Goal: Information Seeking & Learning: Learn about a topic

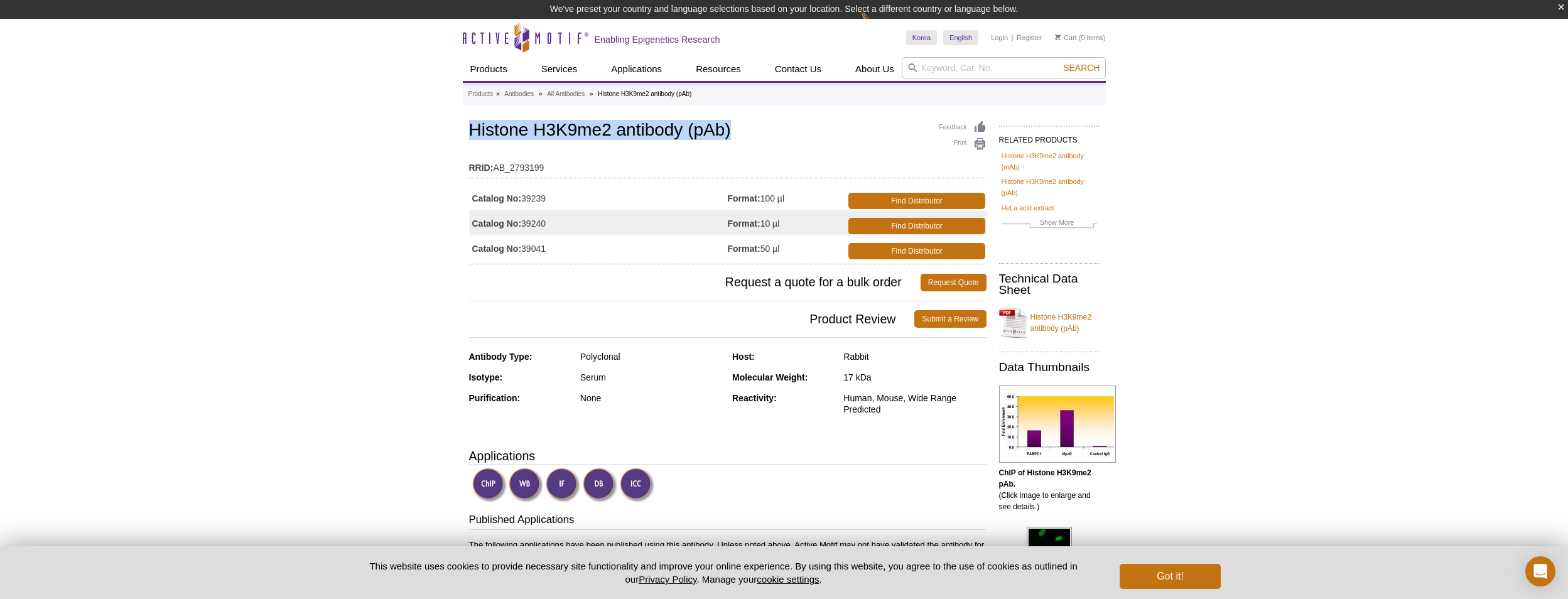
drag, startPoint x: 471, startPoint y: 134, endPoint x: 754, endPoint y: 131, distance: 283.0
click at [754, 131] on h1 "Histone H3K9me2 antibody (pAb)" at bounding box center [728, 131] width 518 height 22
drag, startPoint x: 754, startPoint y: 131, endPoint x: 670, endPoint y: 125, distance: 84.2
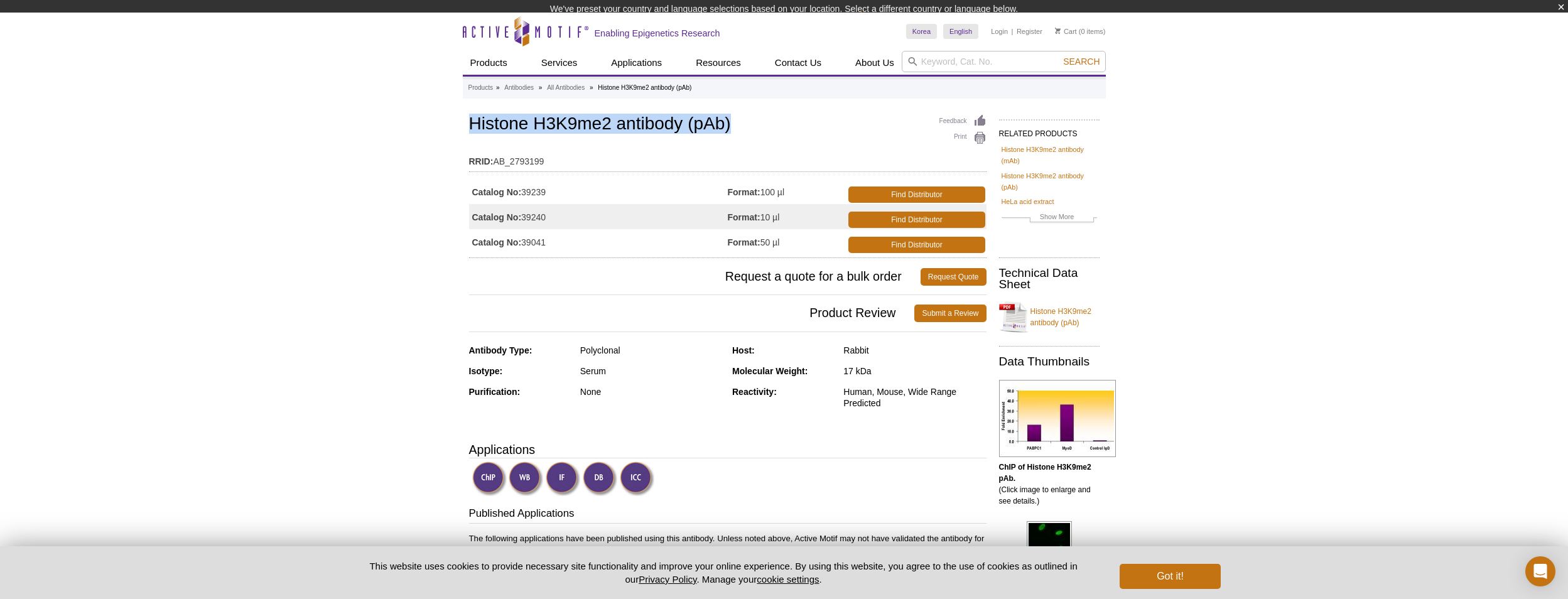
copy h1 "Histone H3K9me2 antibody (pAb)"
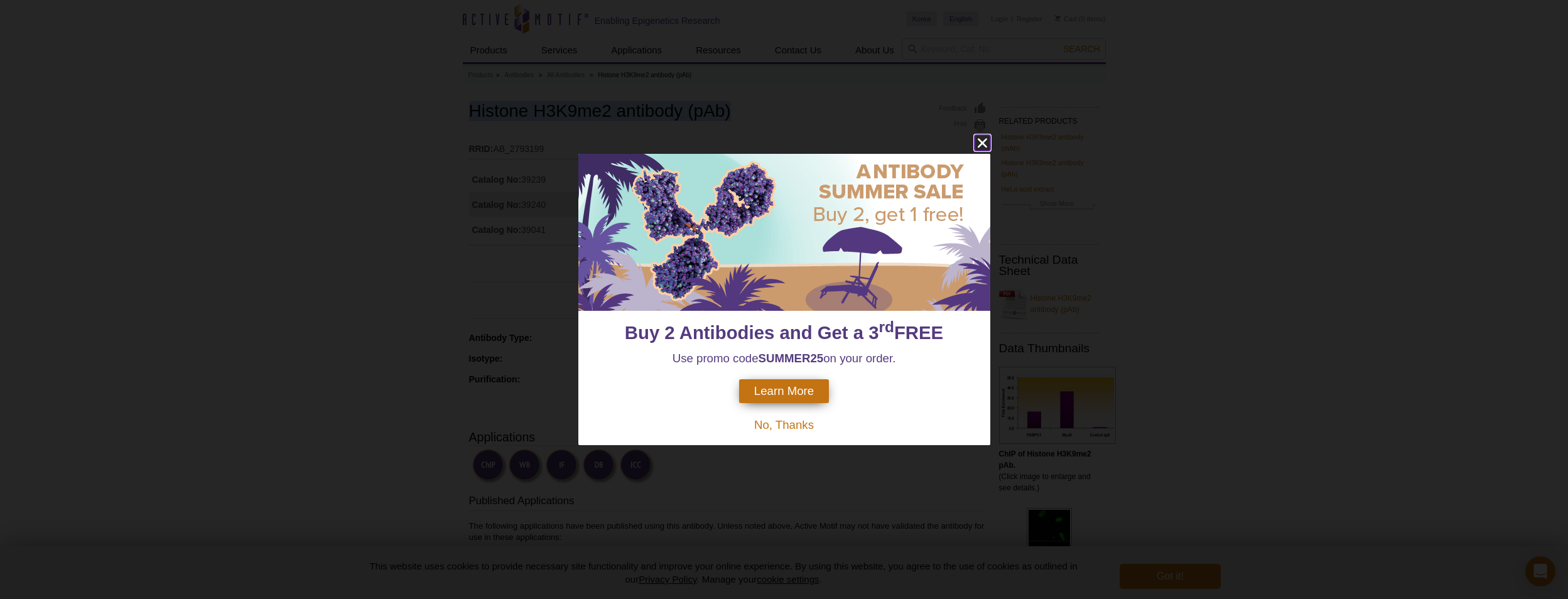
click at [984, 140] on icon "close" at bounding box center [981, 143] width 9 height 9
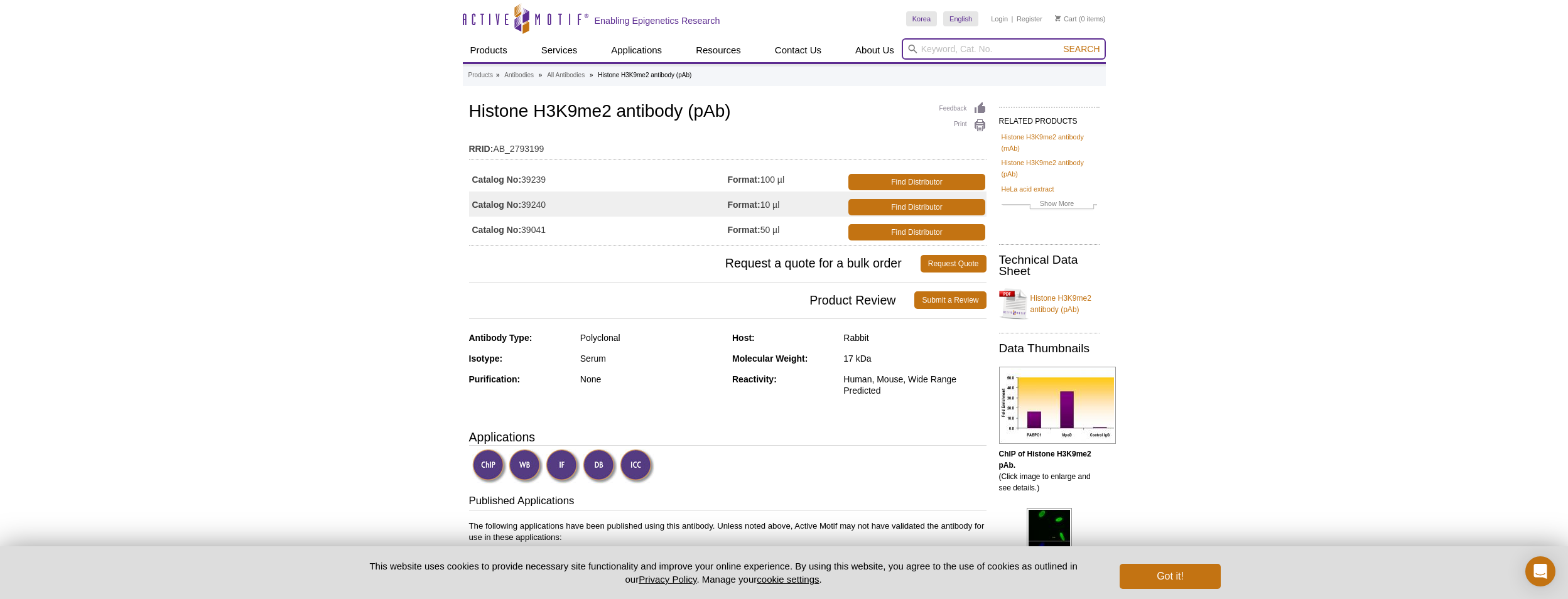
click at [952, 52] on input "search" at bounding box center [1003, 49] width 204 height 22
type input "44296"
click at [1059, 43] on button "Search" at bounding box center [1081, 49] width 44 height 11
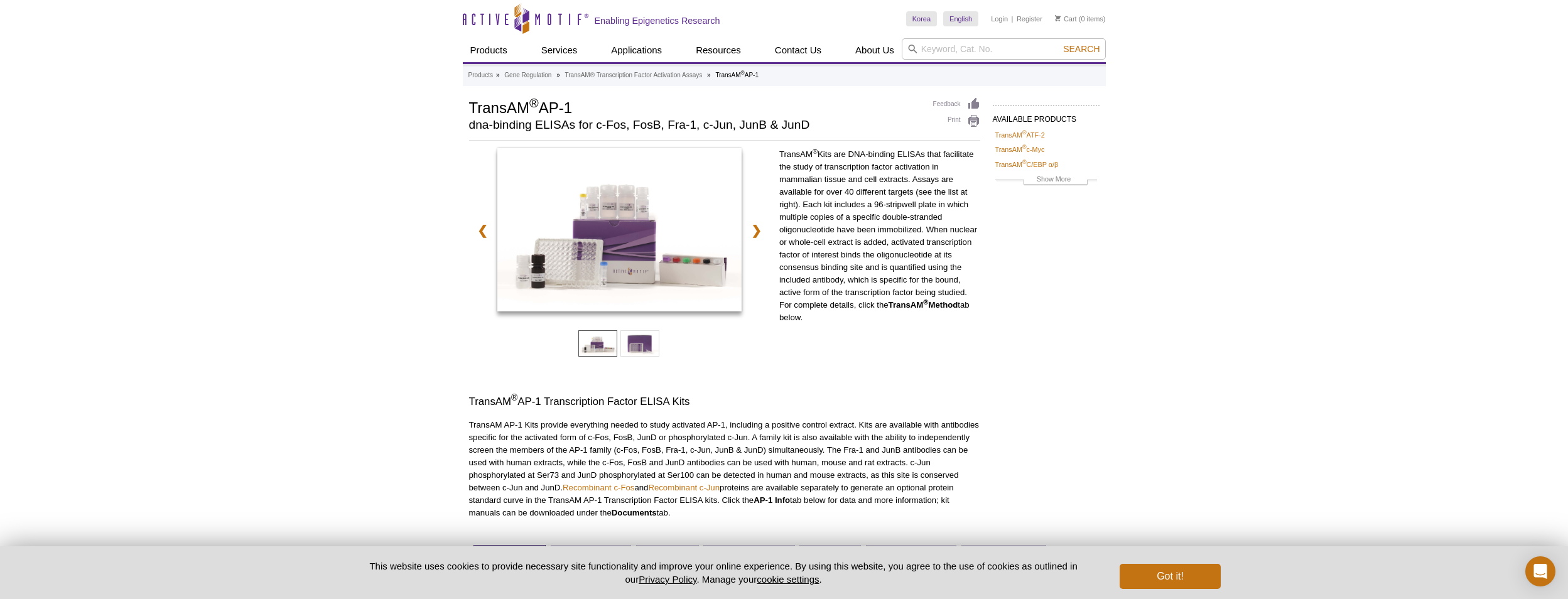
drag, startPoint x: 473, startPoint y: 106, endPoint x: 597, endPoint y: 109, distance: 124.0
click at [597, 109] on h1 "TransAM ® AP-1" at bounding box center [694, 107] width 452 height 19
drag, startPoint x: 597, startPoint y: 109, endPoint x: 555, endPoint y: 107, distance: 42.0
copy h1 "TransAM ® AP-1"
click at [251, 227] on div "Active Motif Logo Enabling Epigenetics Research 0 Search Skip to content Active…" at bounding box center [784, 491] width 1568 height 984
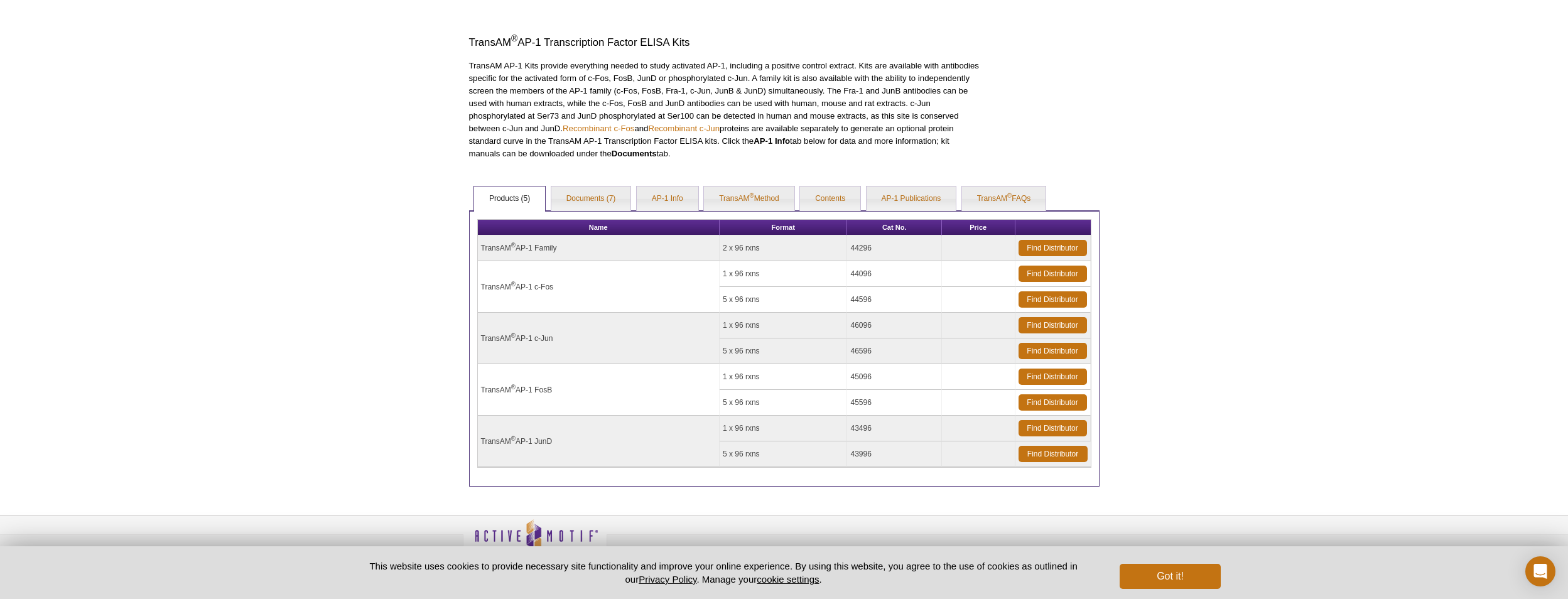
scroll to position [376, 0]
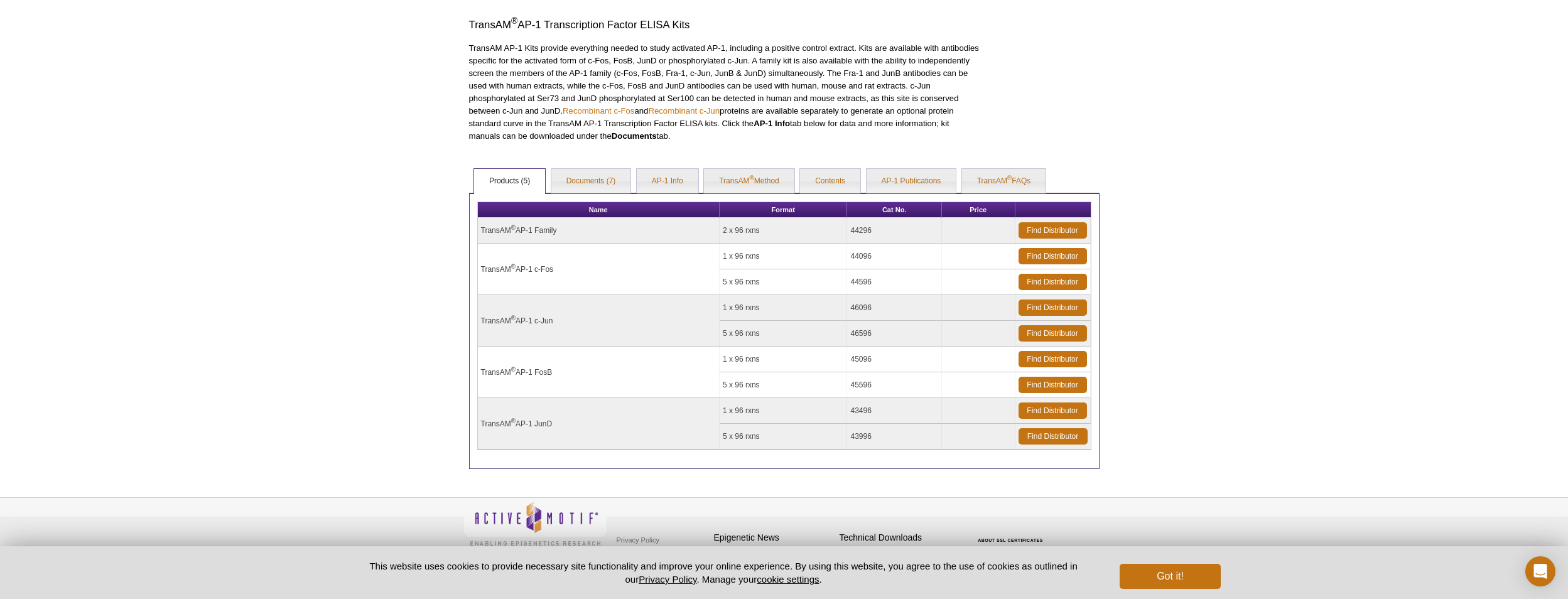
drag, startPoint x: 772, startPoint y: 232, endPoint x: 725, endPoint y: 233, distance: 47.0
click at [725, 233] on td "2 x 96 rxns" at bounding box center [784, 231] width 129 height 25
copy td "2 x 96 rxns"
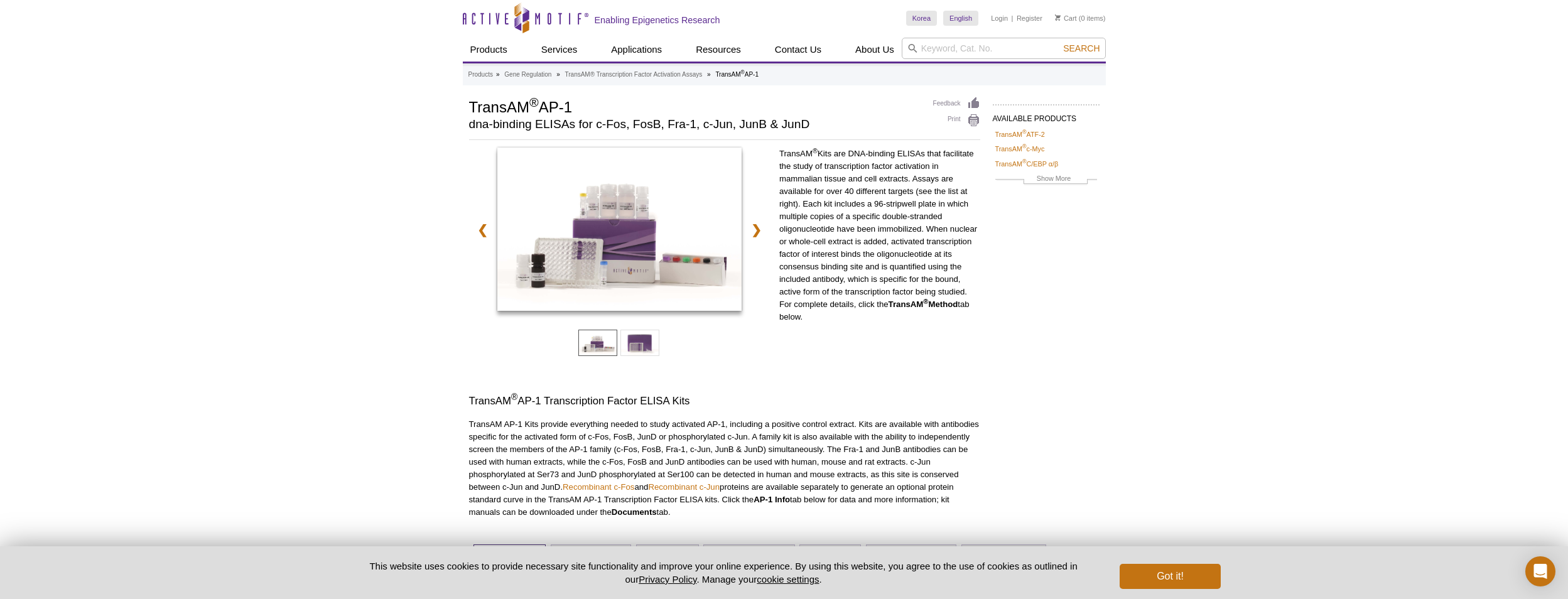
scroll to position [0, 0]
click at [942, 58] on input "search" at bounding box center [1003, 49] width 204 height 22
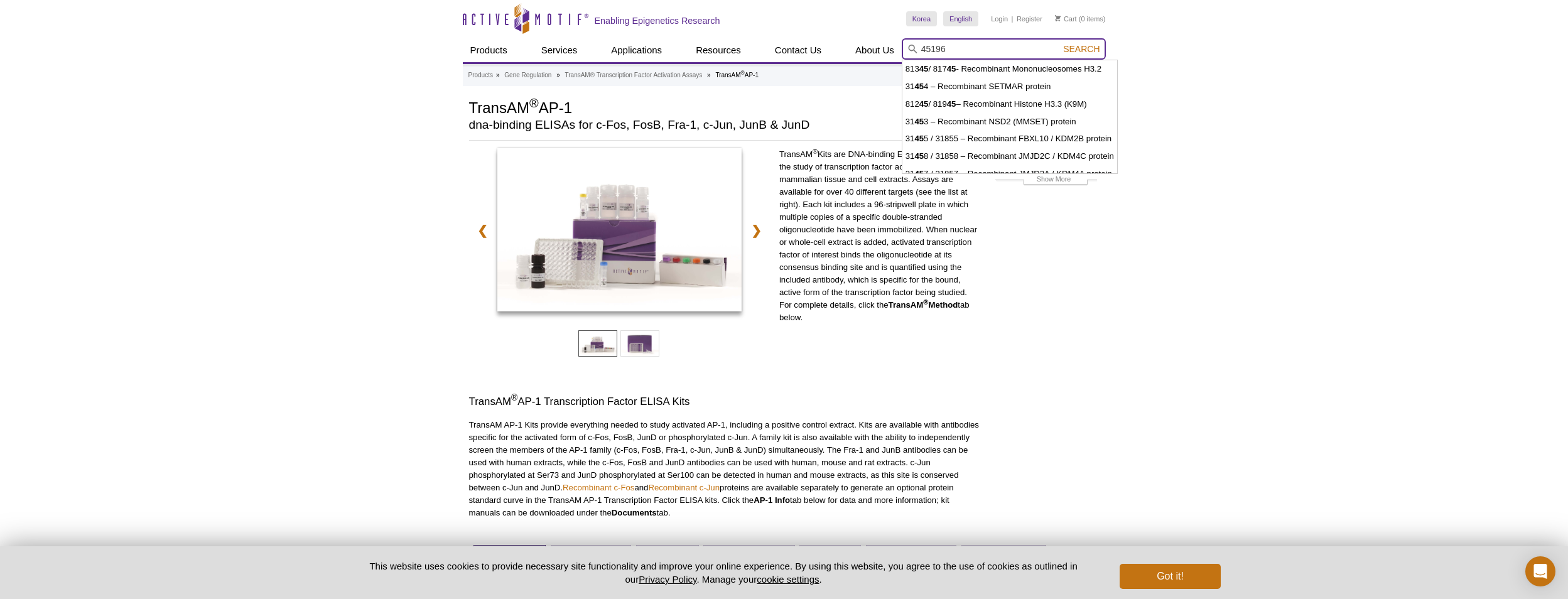
click at [1059, 43] on button "Search" at bounding box center [1081, 49] width 44 height 11
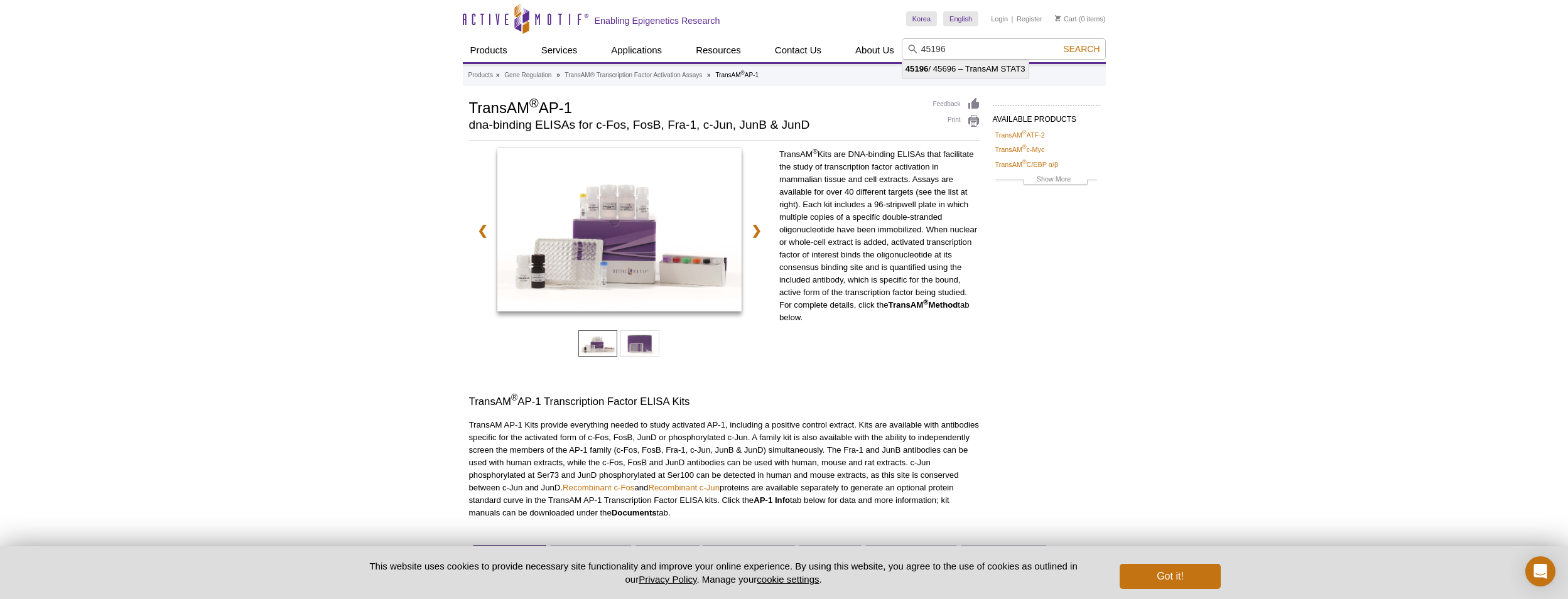
click at [951, 69] on li "45196 / 45696 – TransAM STAT3" at bounding box center [965, 69] width 126 height 17
type input "45196 / 45696 – TransAM STAT3"
click at [1087, 48] on span "Search" at bounding box center [1081, 49] width 36 height 10
click at [955, 53] on input "45196 / 45696 – TransAM STAT3" at bounding box center [1003, 49] width 204 height 22
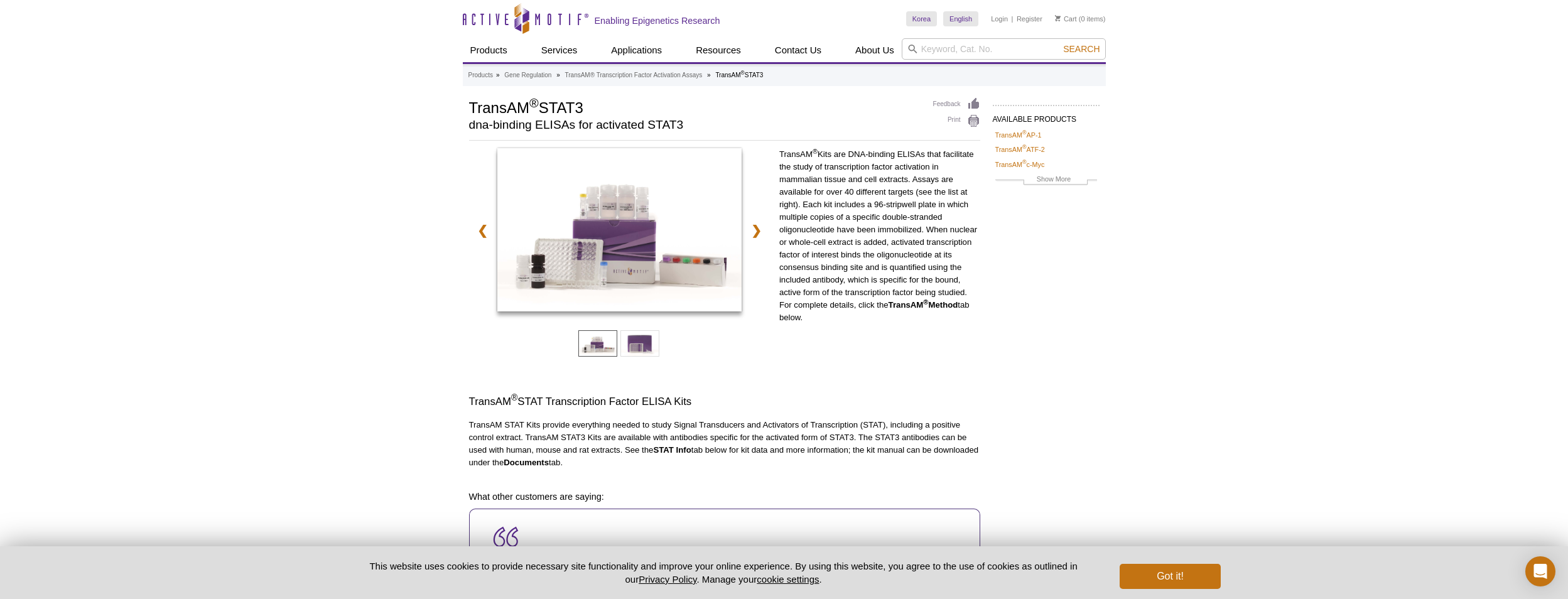
click at [1123, 263] on div "Active Motif Logo Enabling Epigenetics Research 0 Search Skip to content Active…" at bounding box center [784, 476] width 1568 height 952
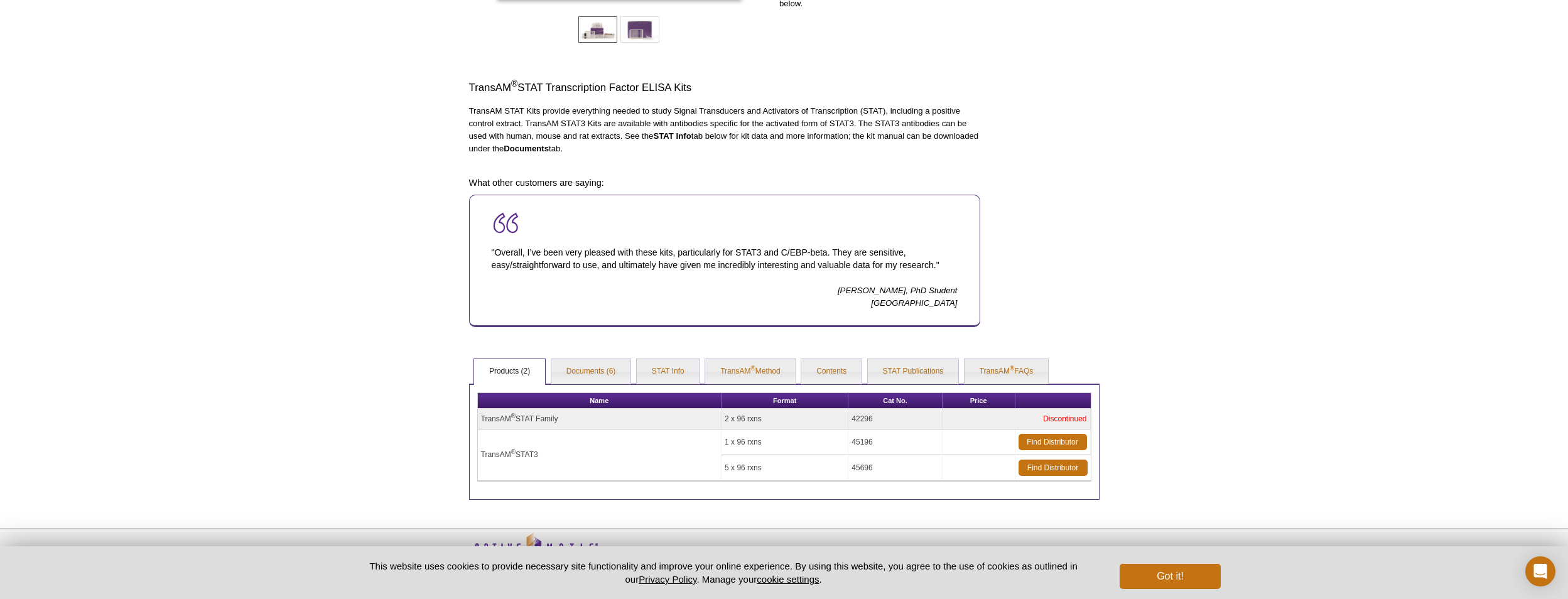
drag, startPoint x: 483, startPoint y: 454, endPoint x: 543, endPoint y: 460, distance: 60.3
click at [543, 460] on td "TransAM ® STAT3" at bounding box center [600, 455] width 244 height 52
drag, startPoint x: 543, startPoint y: 460, endPoint x: 519, endPoint y: 457, distance: 24.2
copy td "TransAM ® STAT3"
drag, startPoint x: 770, startPoint y: 444, endPoint x: 729, endPoint y: 446, distance: 41.0
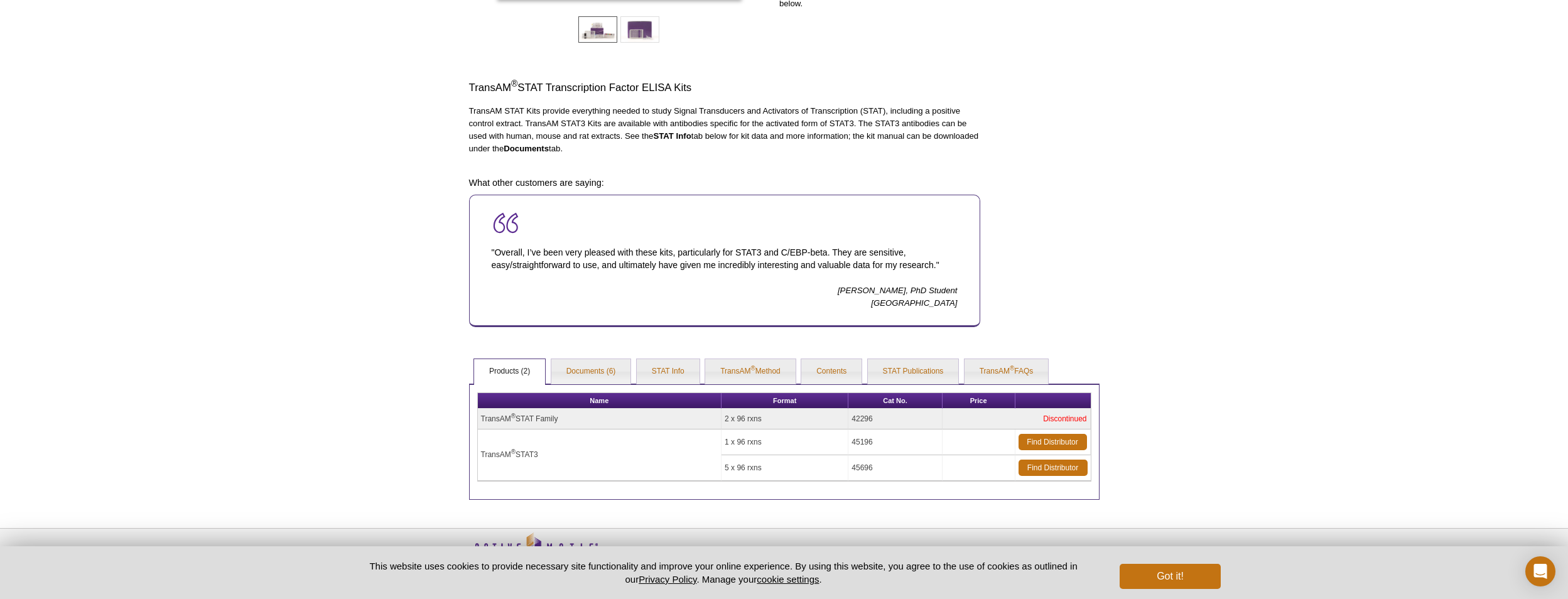
click at [729, 446] on td "1 x 96 rxns" at bounding box center [785, 442] width 127 height 25
copy td "1 x 96 rxns"
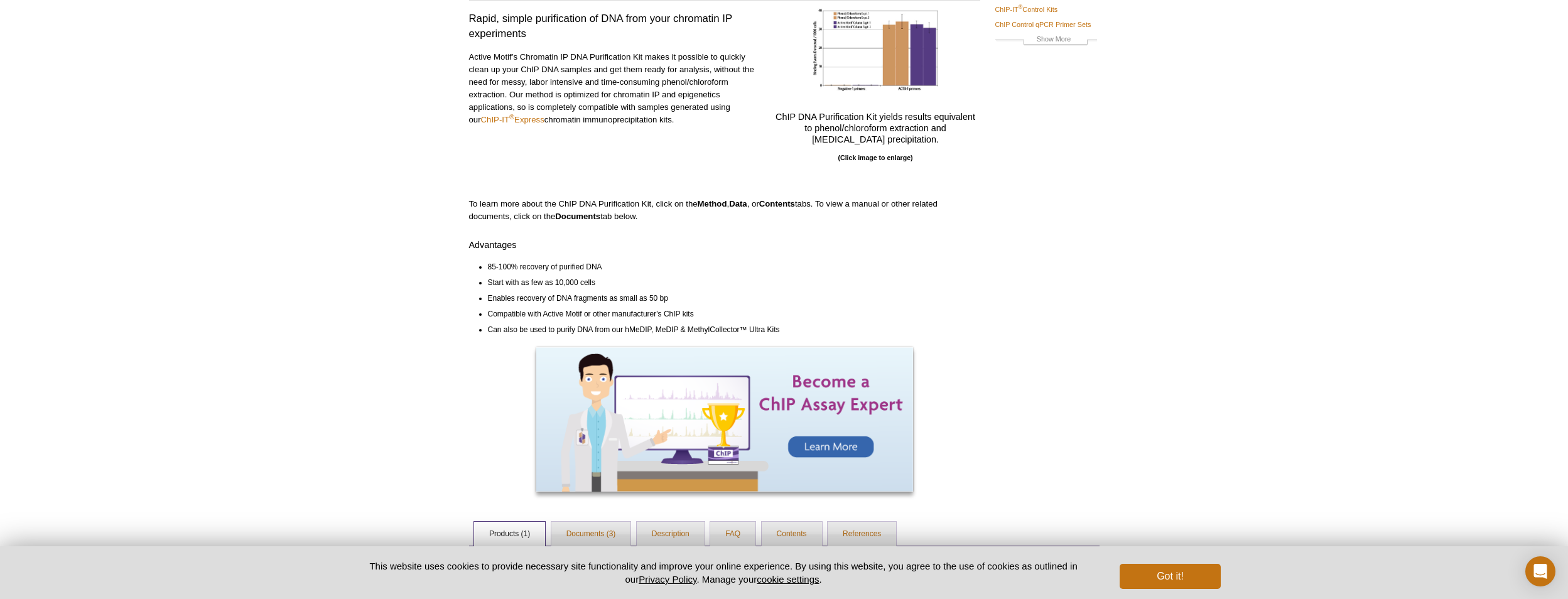
scroll to position [233, 0]
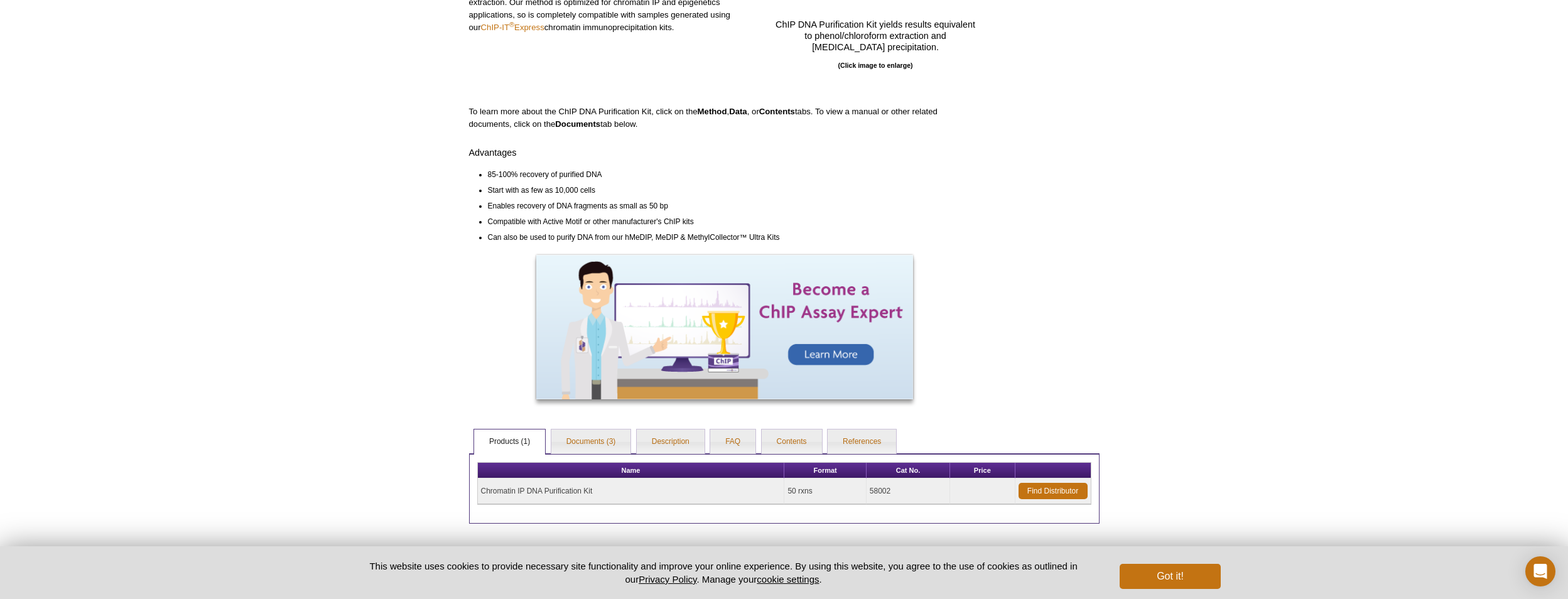
click at [485, 490] on td "Chromatin IP DNA Purification Kit" at bounding box center [631, 491] width 307 height 25
drag, startPoint x: 481, startPoint y: 490, endPoint x: 604, endPoint y: 496, distance: 123.1
click at [604, 496] on td "Chromatin IP DNA Purification Kit" at bounding box center [631, 491] width 307 height 25
drag, startPoint x: 604, startPoint y: 496, endPoint x: 541, endPoint y: 490, distance: 63.3
copy td "Chromatin IP DNA Purification Kit"
